Goal: Obtain resource: Download file/media

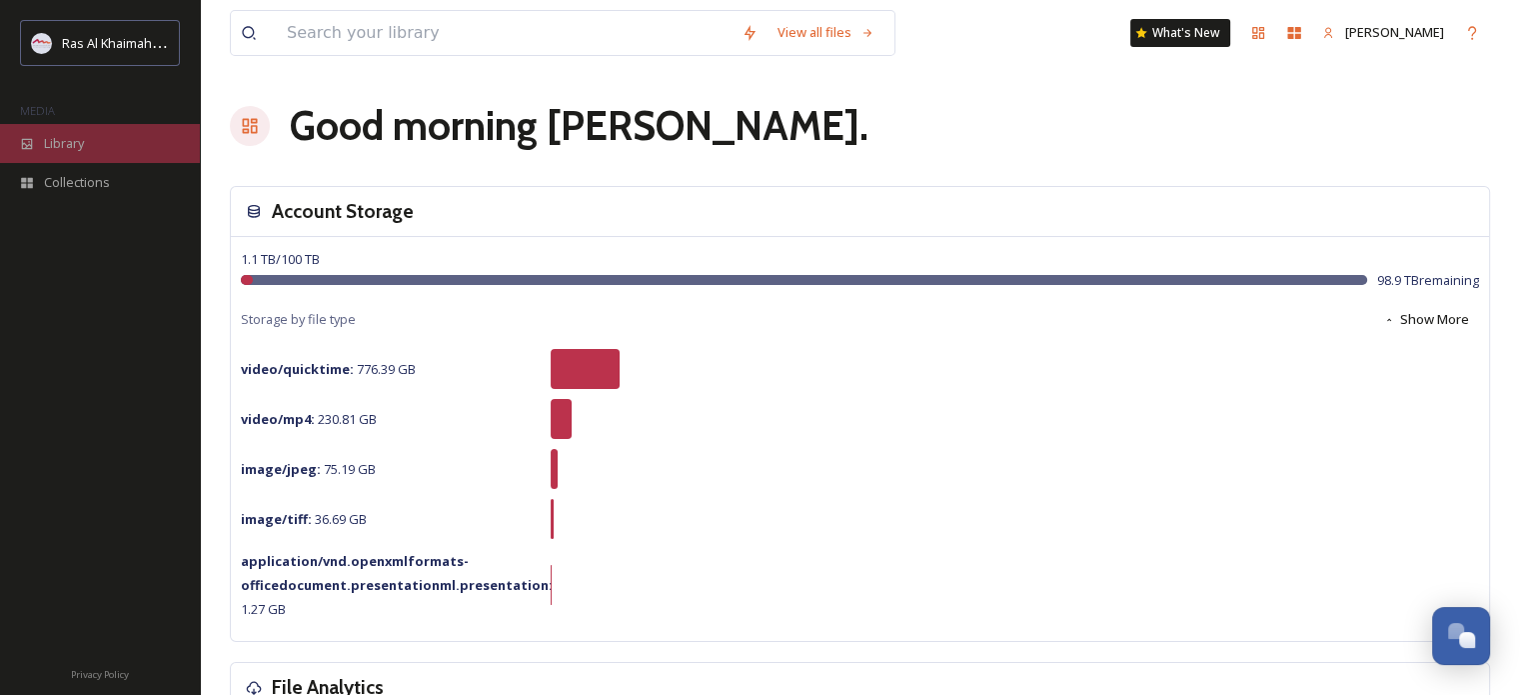
click at [76, 135] on span "Library" at bounding box center [64, 143] width 40 height 19
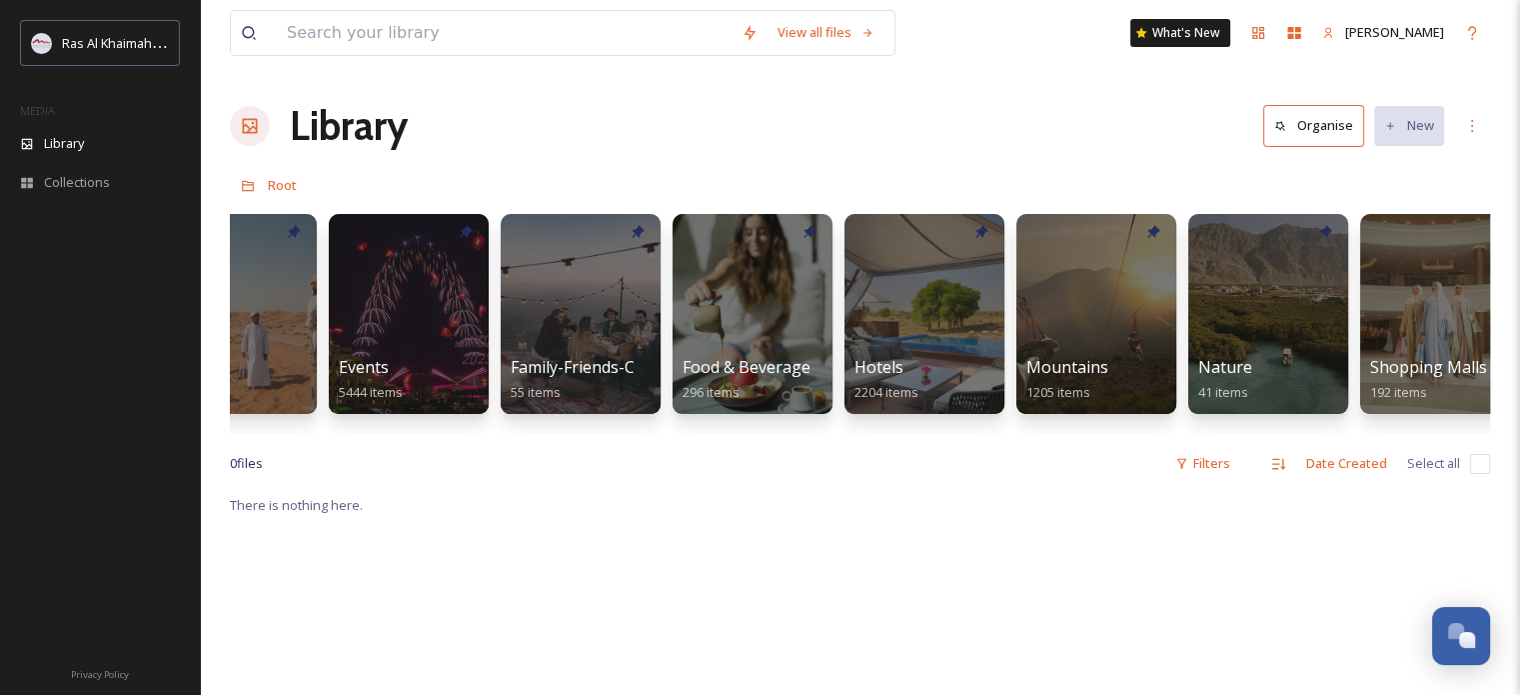
scroll to position [0, 806]
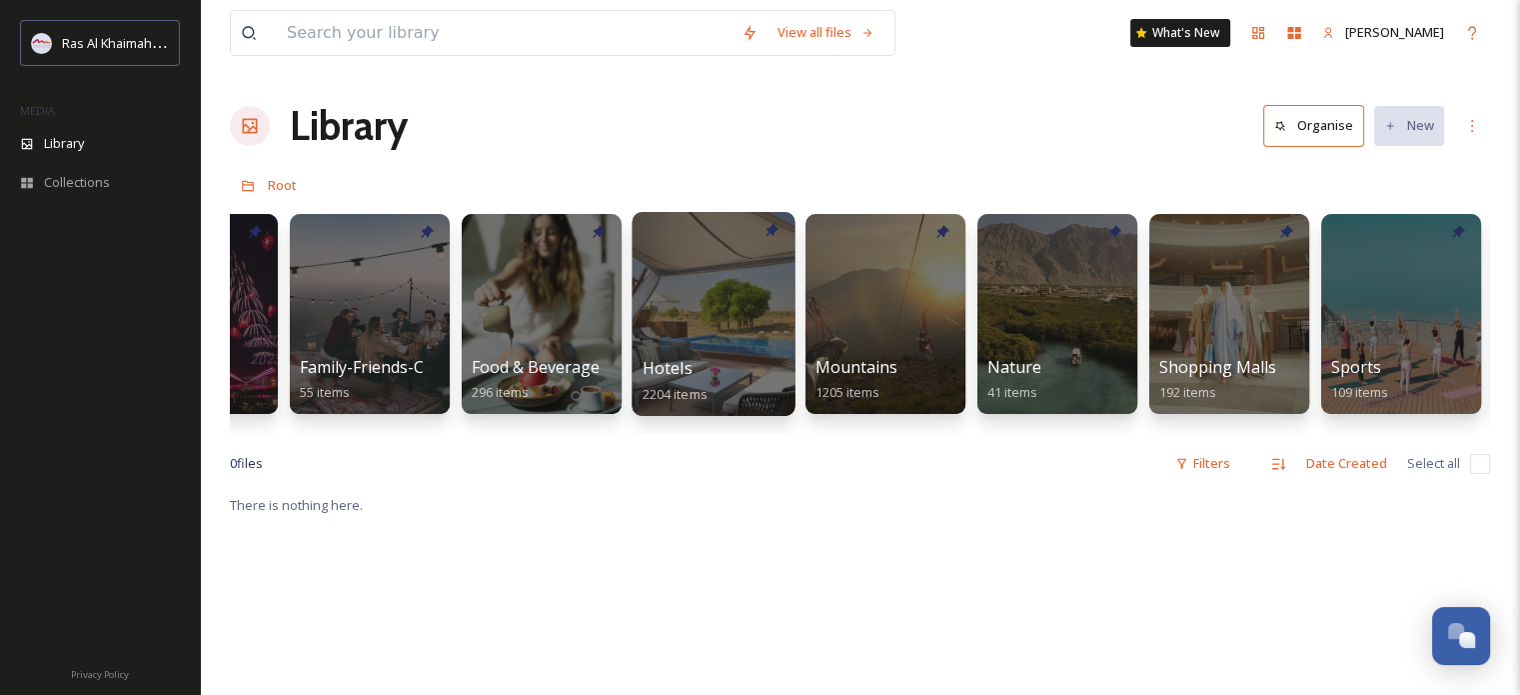
click at [752, 295] on div at bounding box center [713, 314] width 163 height 204
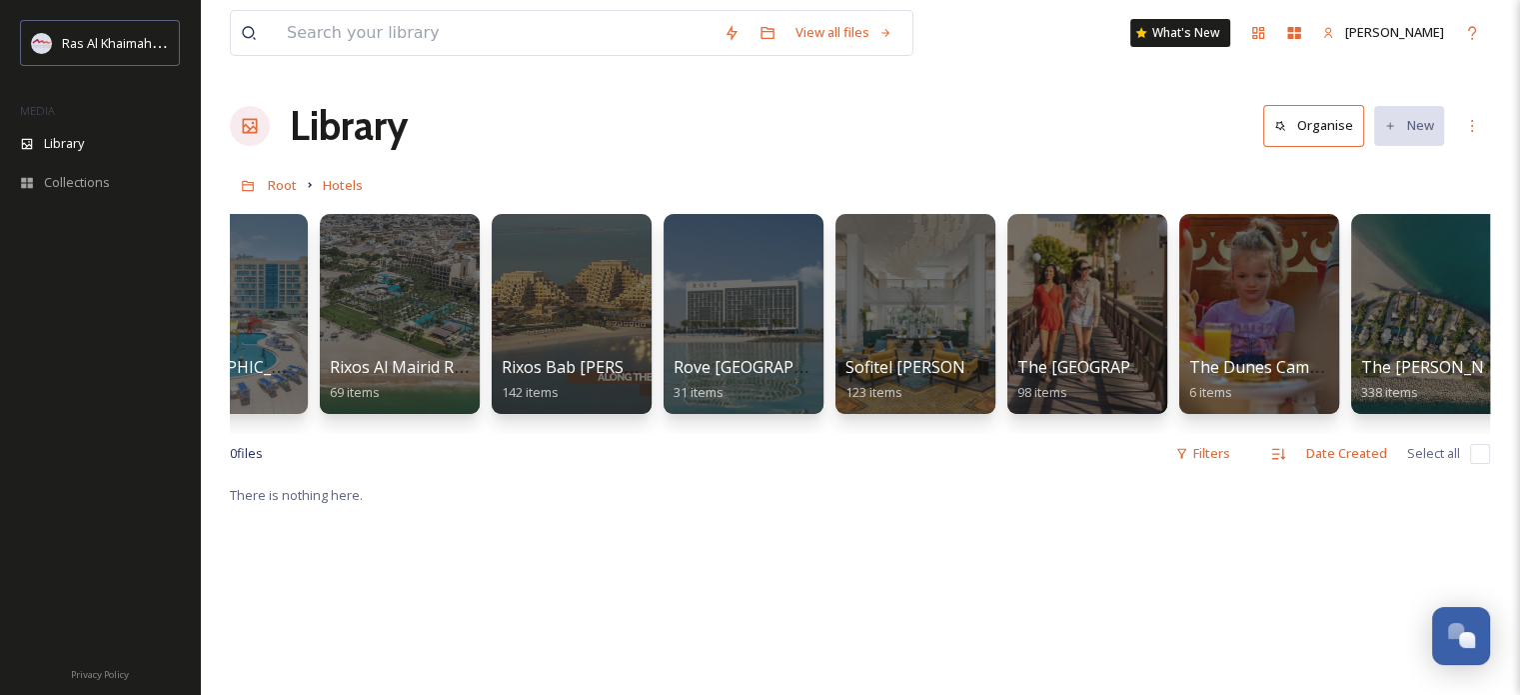
scroll to position [0, 2187]
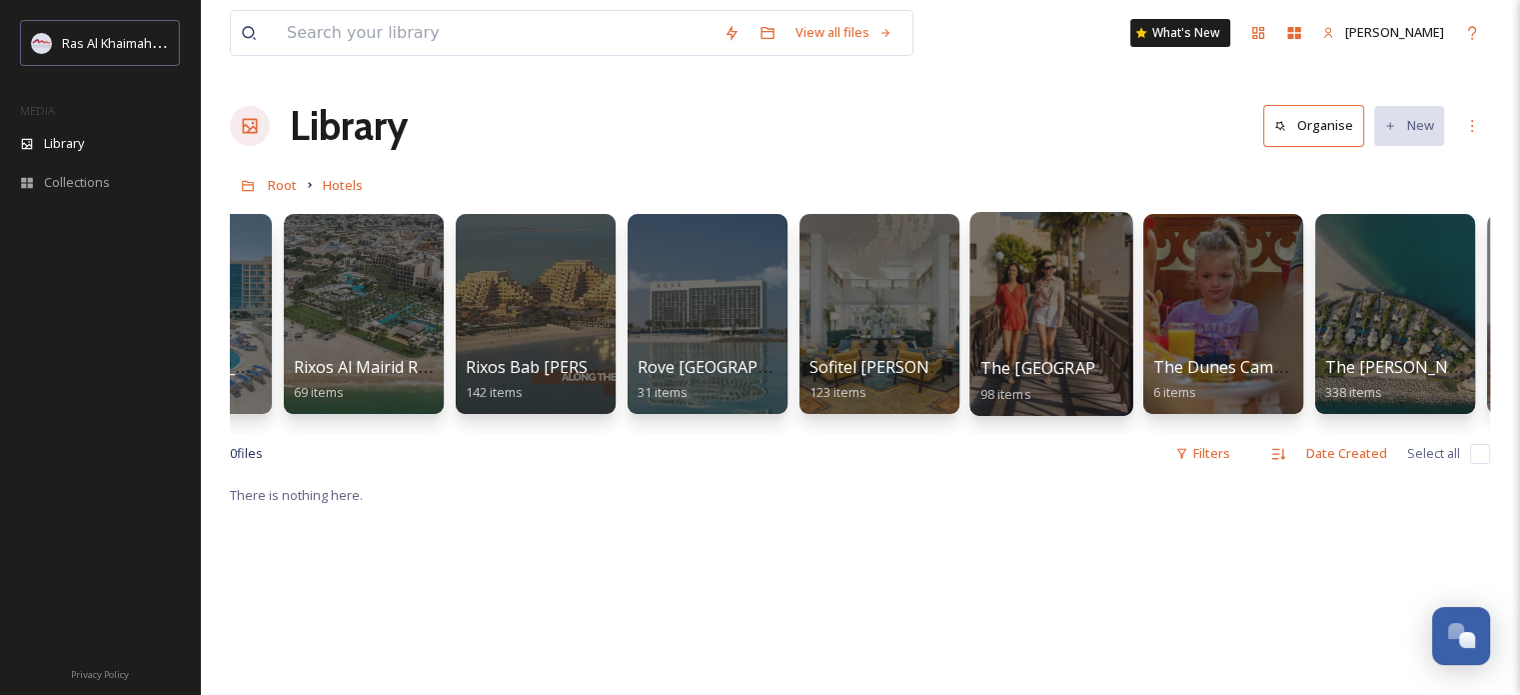
click at [1052, 276] on div at bounding box center [1051, 314] width 163 height 204
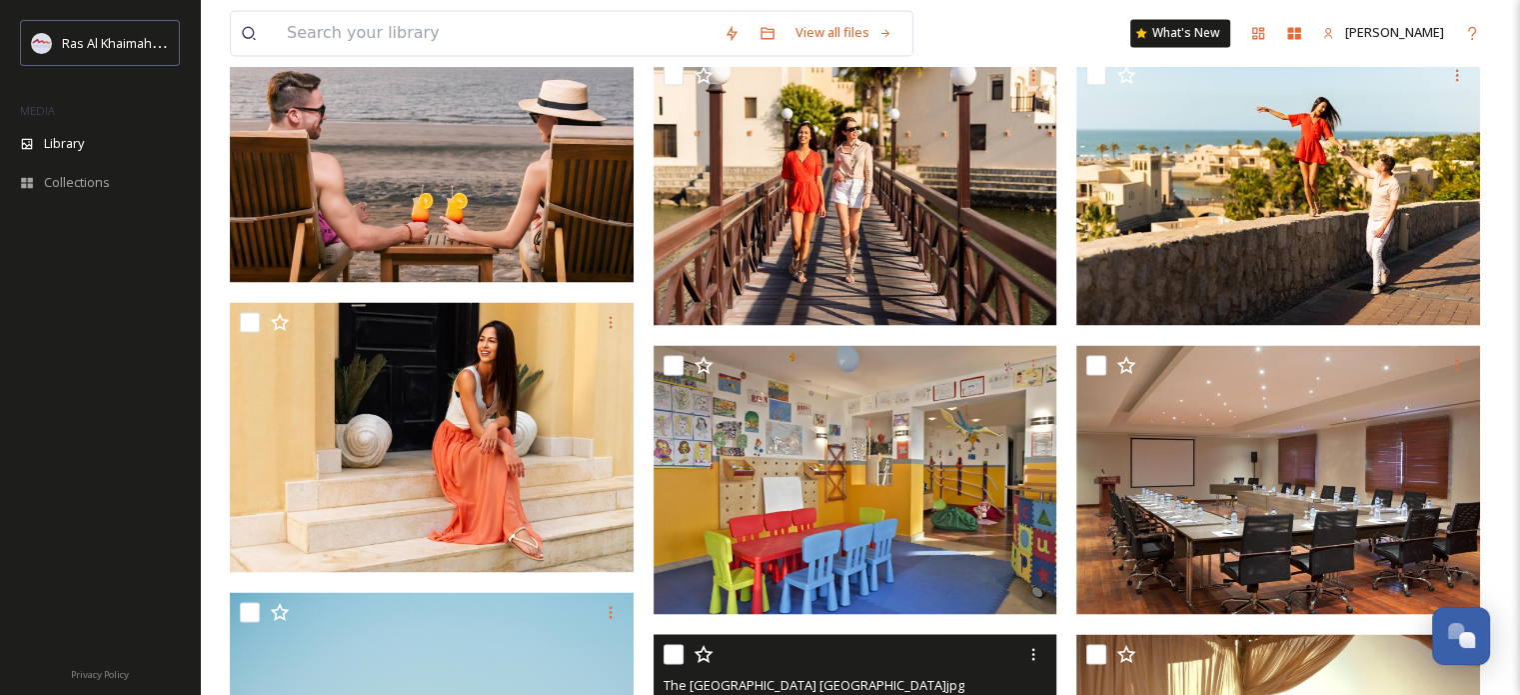
scroll to position [3382, 0]
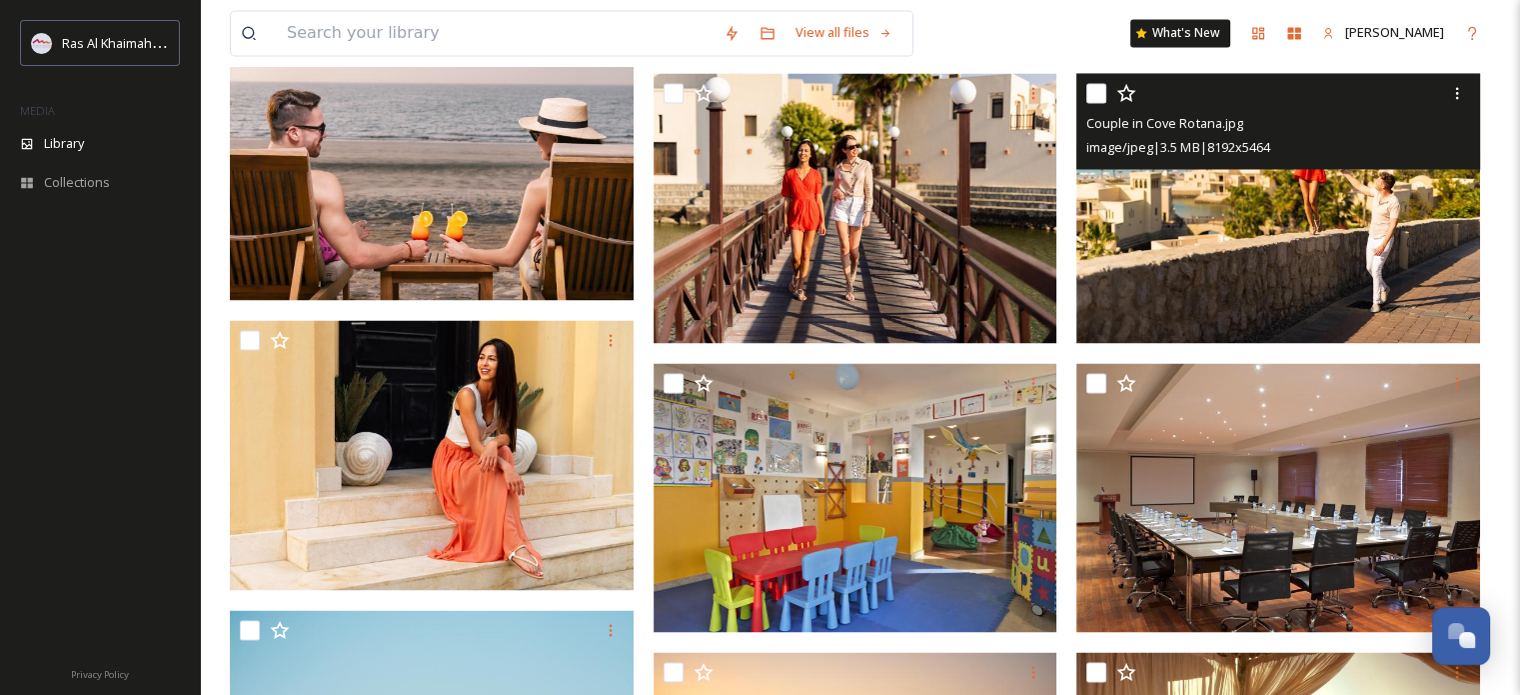
click at [1244, 189] on img at bounding box center [1279, 208] width 404 height 270
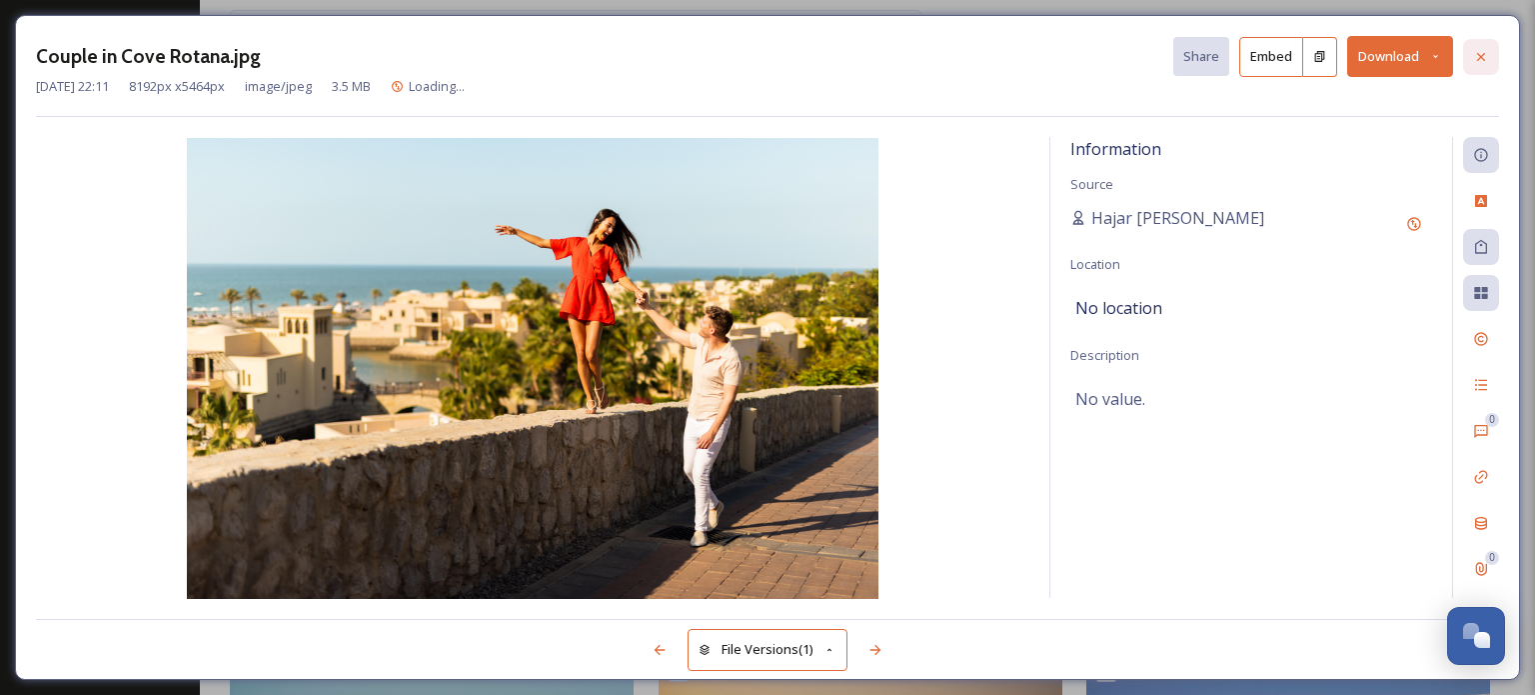
click at [1483, 53] on icon at bounding box center [1481, 57] width 16 height 16
